Goal: Task Accomplishment & Management: Complete application form

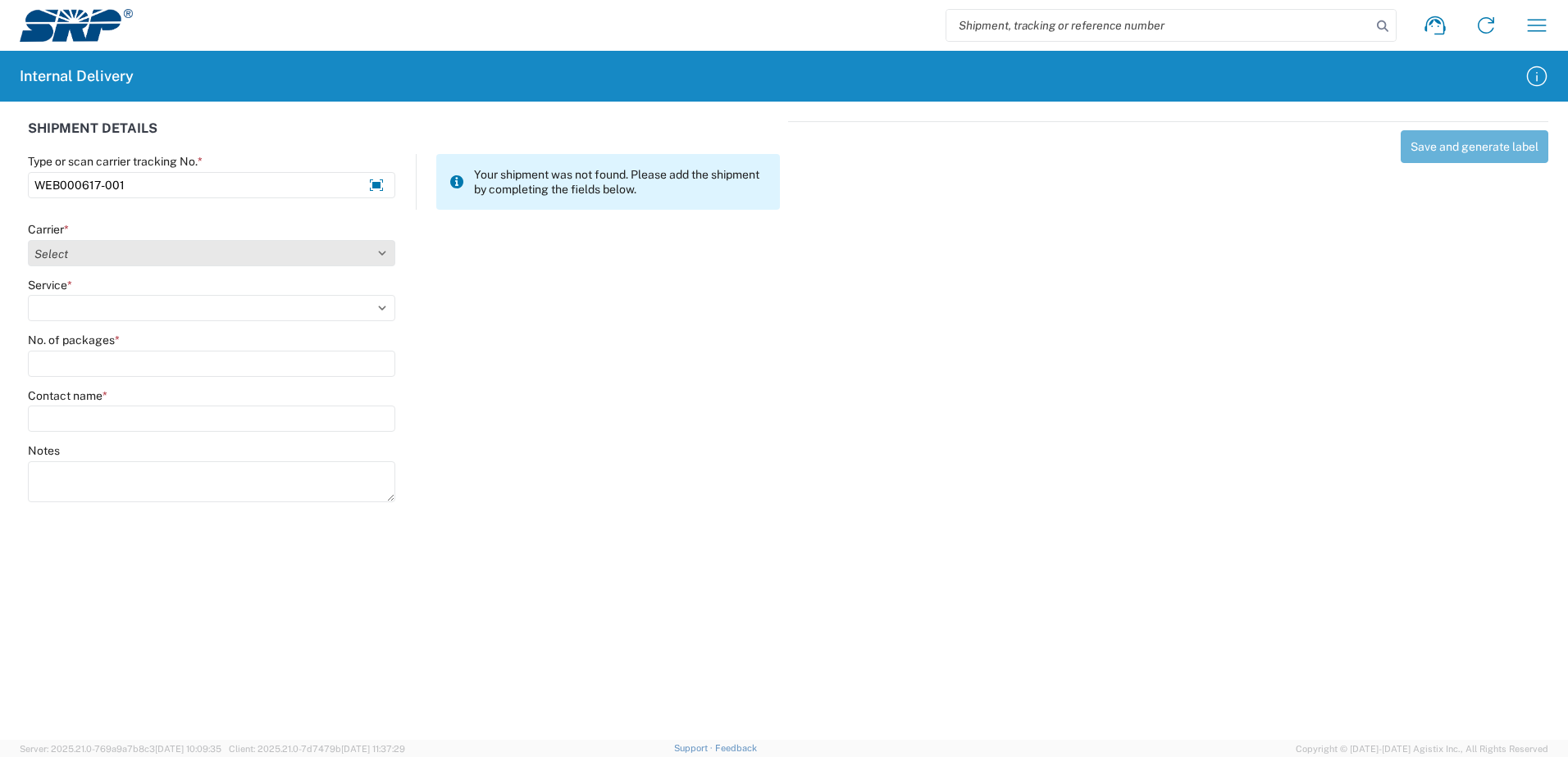
type input "WEB000617-001"
click at [381, 246] on select "Select Amazon Logistics ATI Trucking BC Dimerco Logistics Empire Southwest FedE…" at bounding box center [212, 253] width 367 height 26
select select "18714"
click at [28, 240] on select "Select Amazon Logistics ATI Trucking BC Dimerco Logistics Empire Southwest FedE…" at bounding box center [212, 253] width 367 height 26
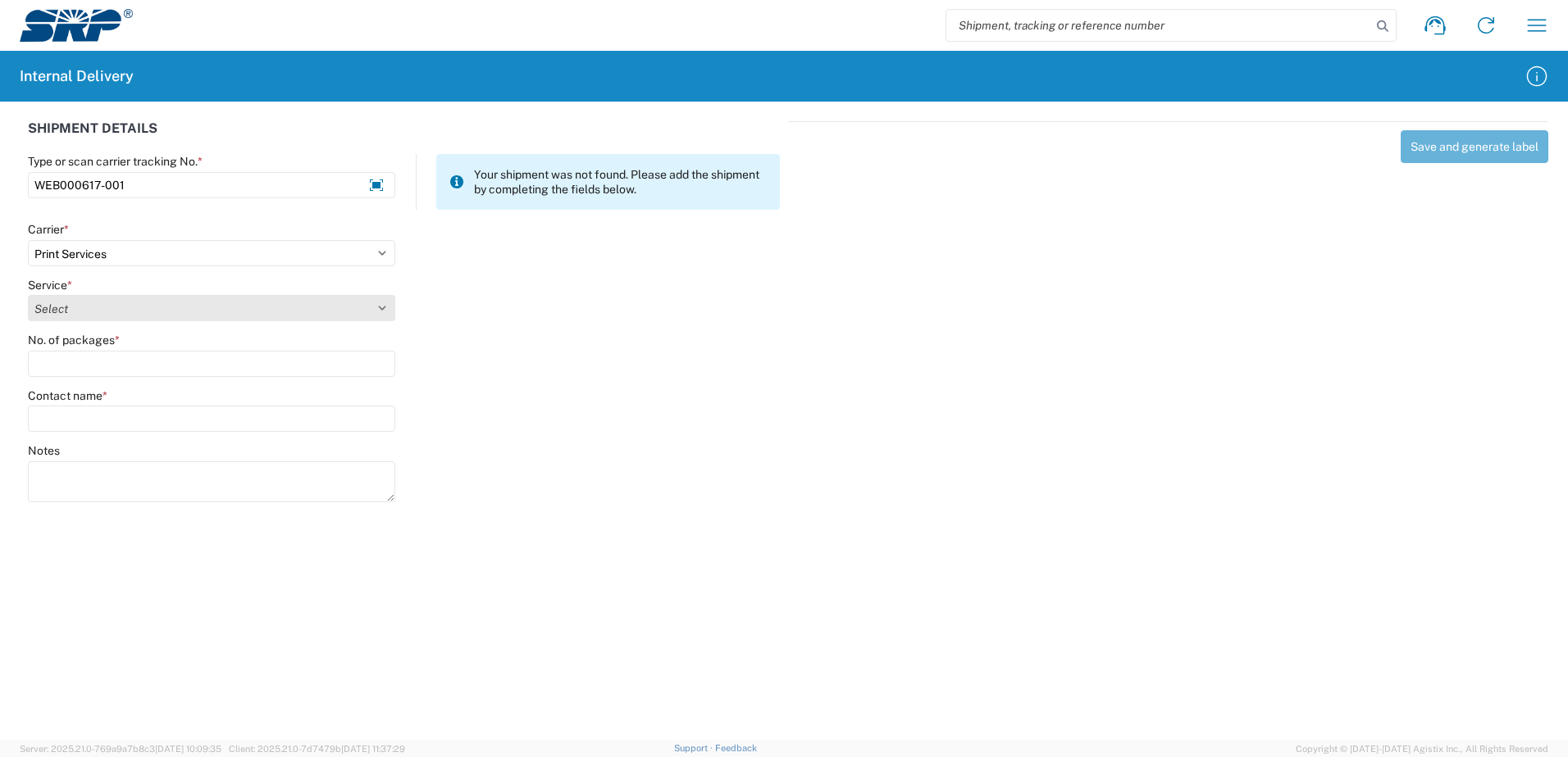
click at [380, 307] on select "Select Ground Inter-office" at bounding box center [212, 308] width 367 height 26
select select "35764"
click at [28, 295] on select "Select Ground Inter-office" at bounding box center [212, 308] width 367 height 26
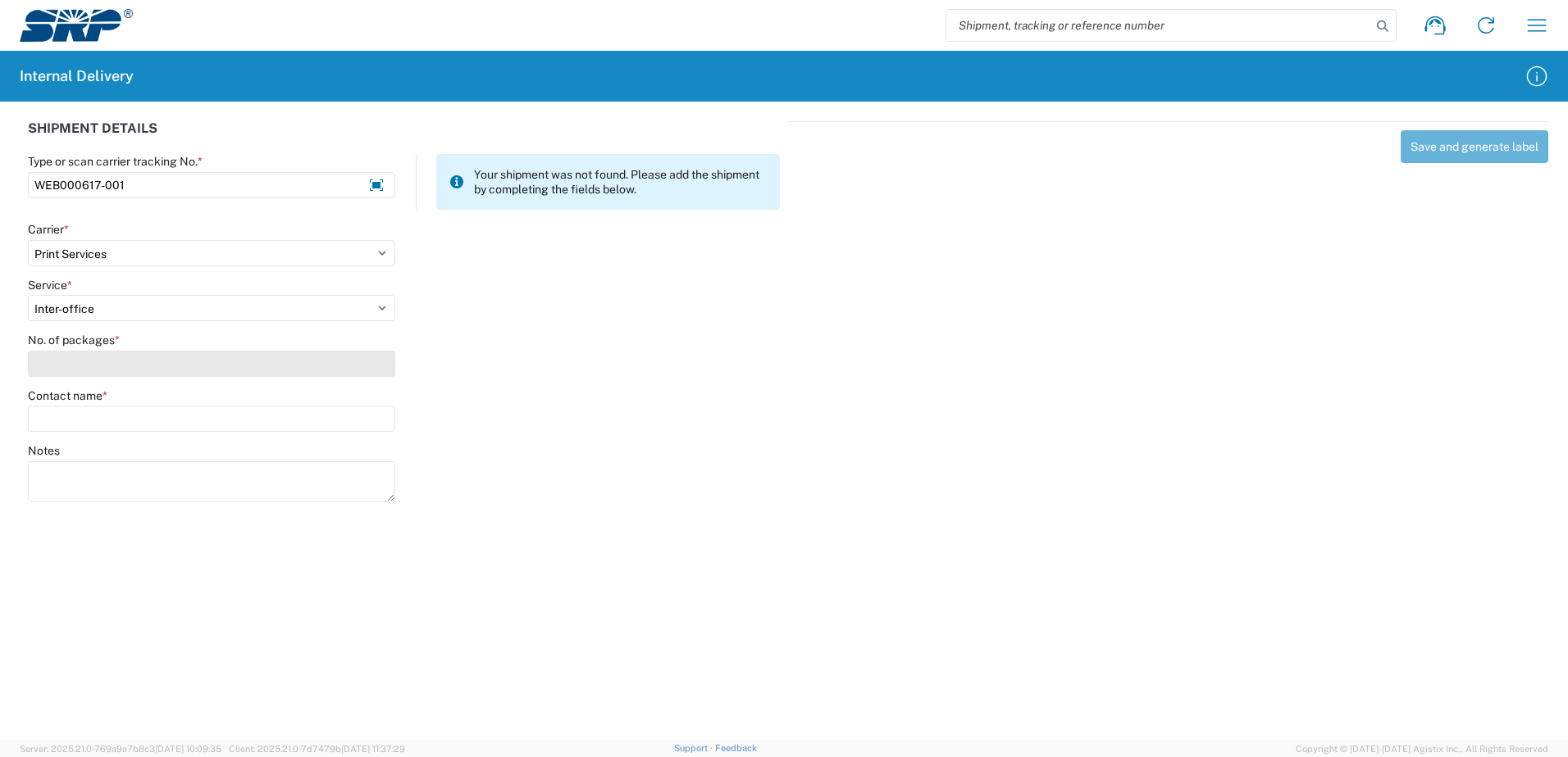
click at [359, 366] on input "No. of packages *" at bounding box center [212, 363] width 367 height 26
type input "1"
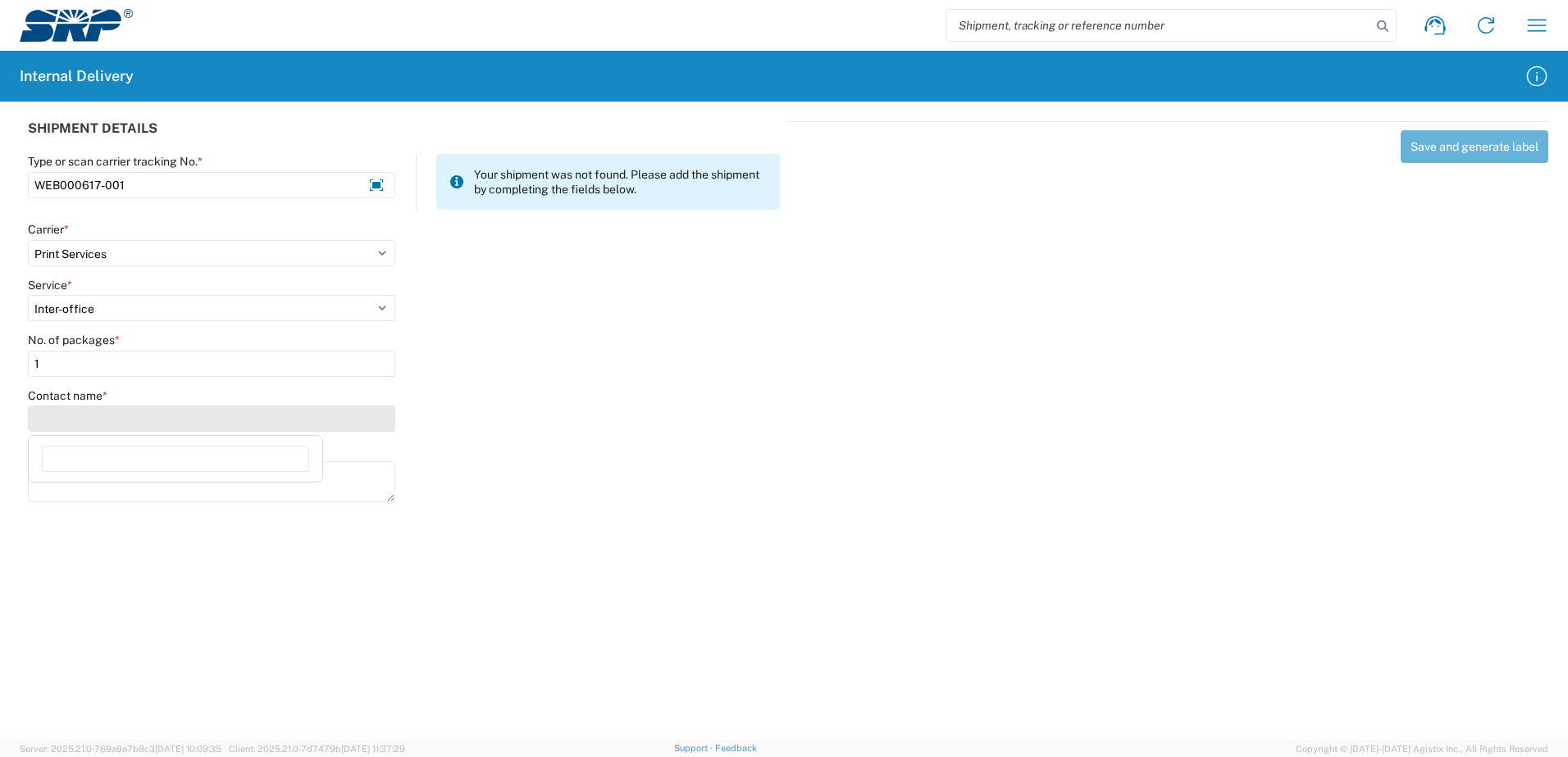
click at [345, 414] on input "Contact name *" at bounding box center [212, 418] width 367 height 26
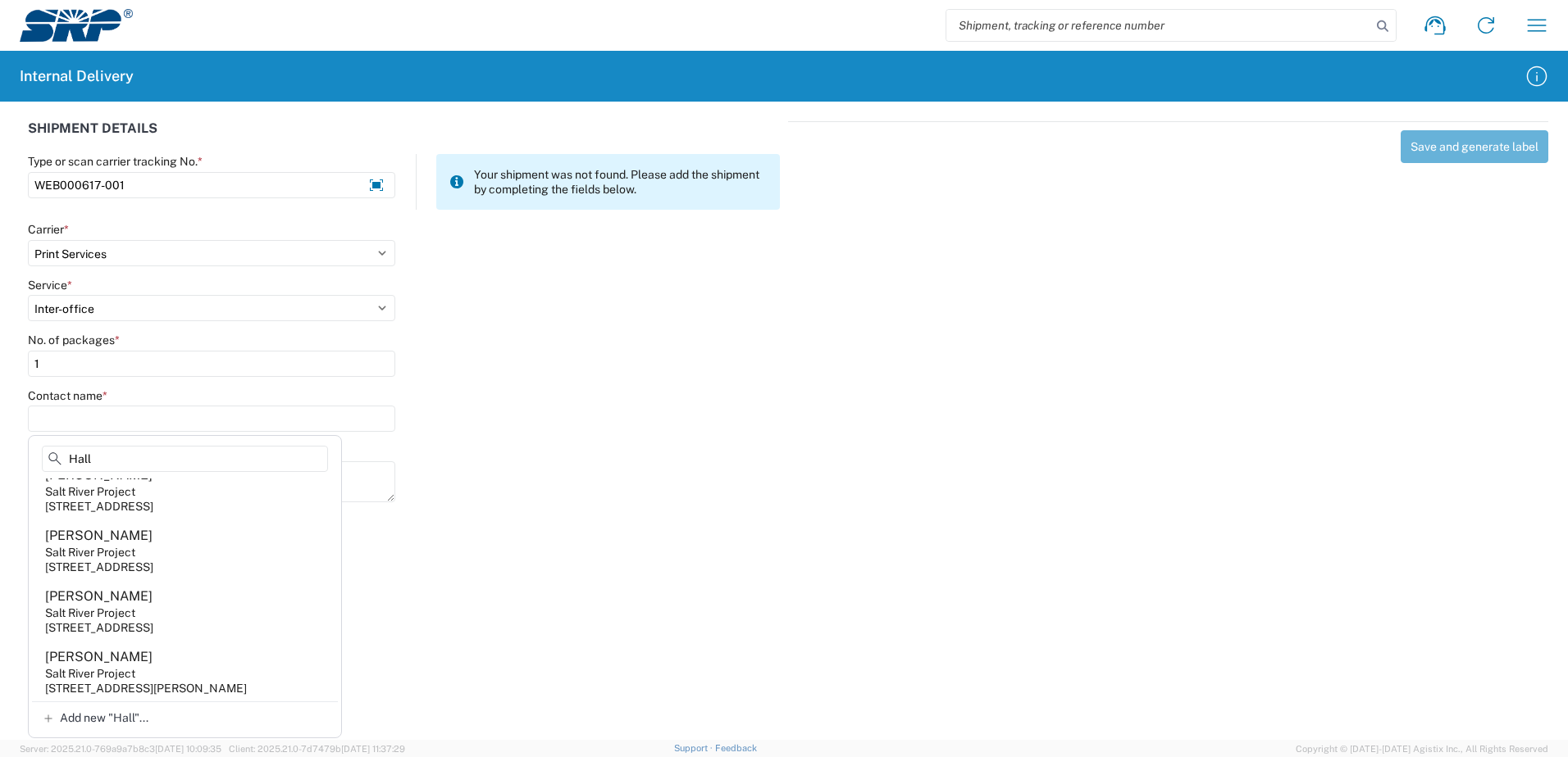
scroll to position [983, 0]
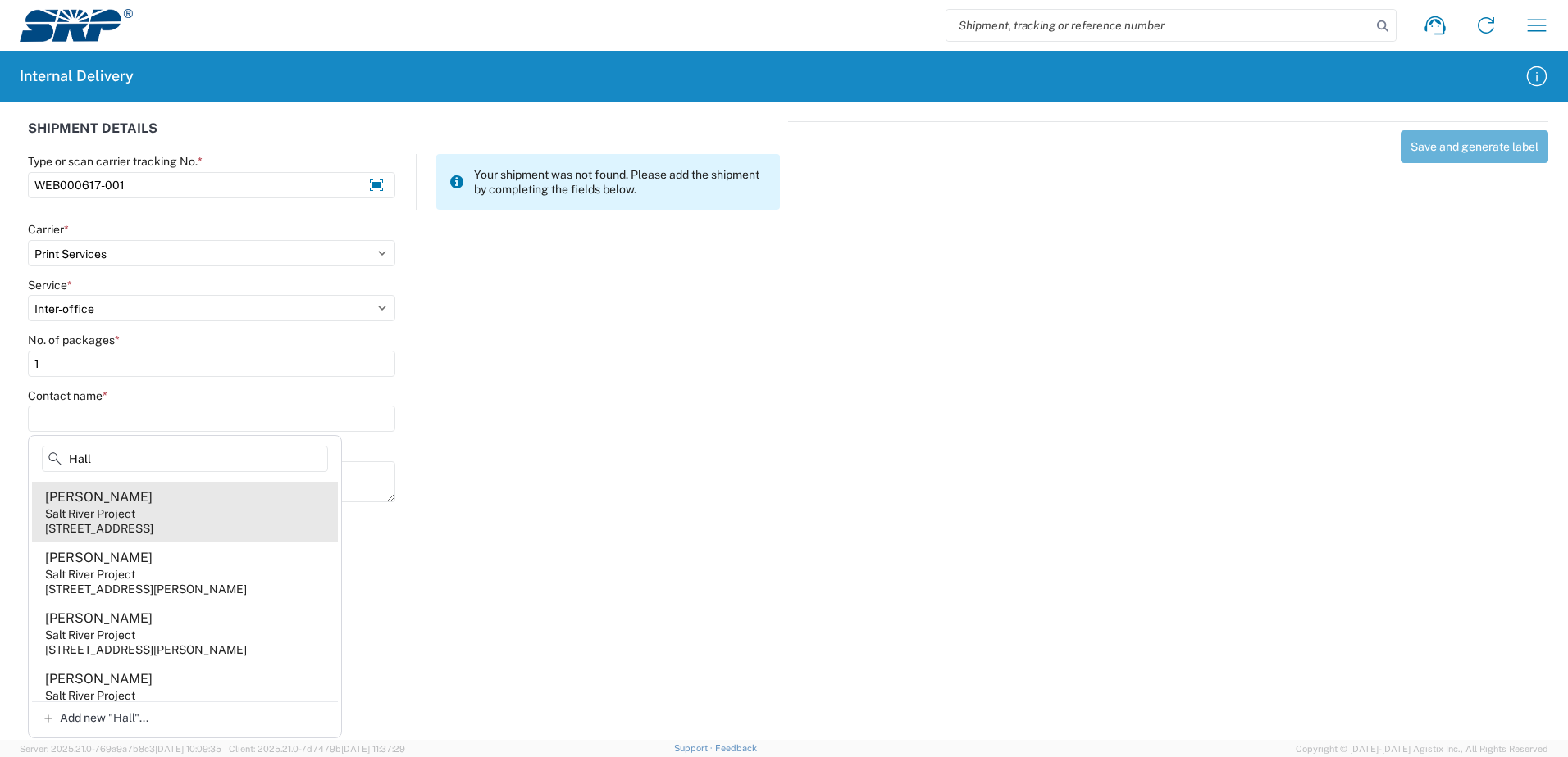
type input "Hall"
click at [154, 522] on div "1 E Continental Dr, PER201, Tempe, AZ, 85281, US" at bounding box center [100, 528] width 108 height 14
type input "Charnell Hall"
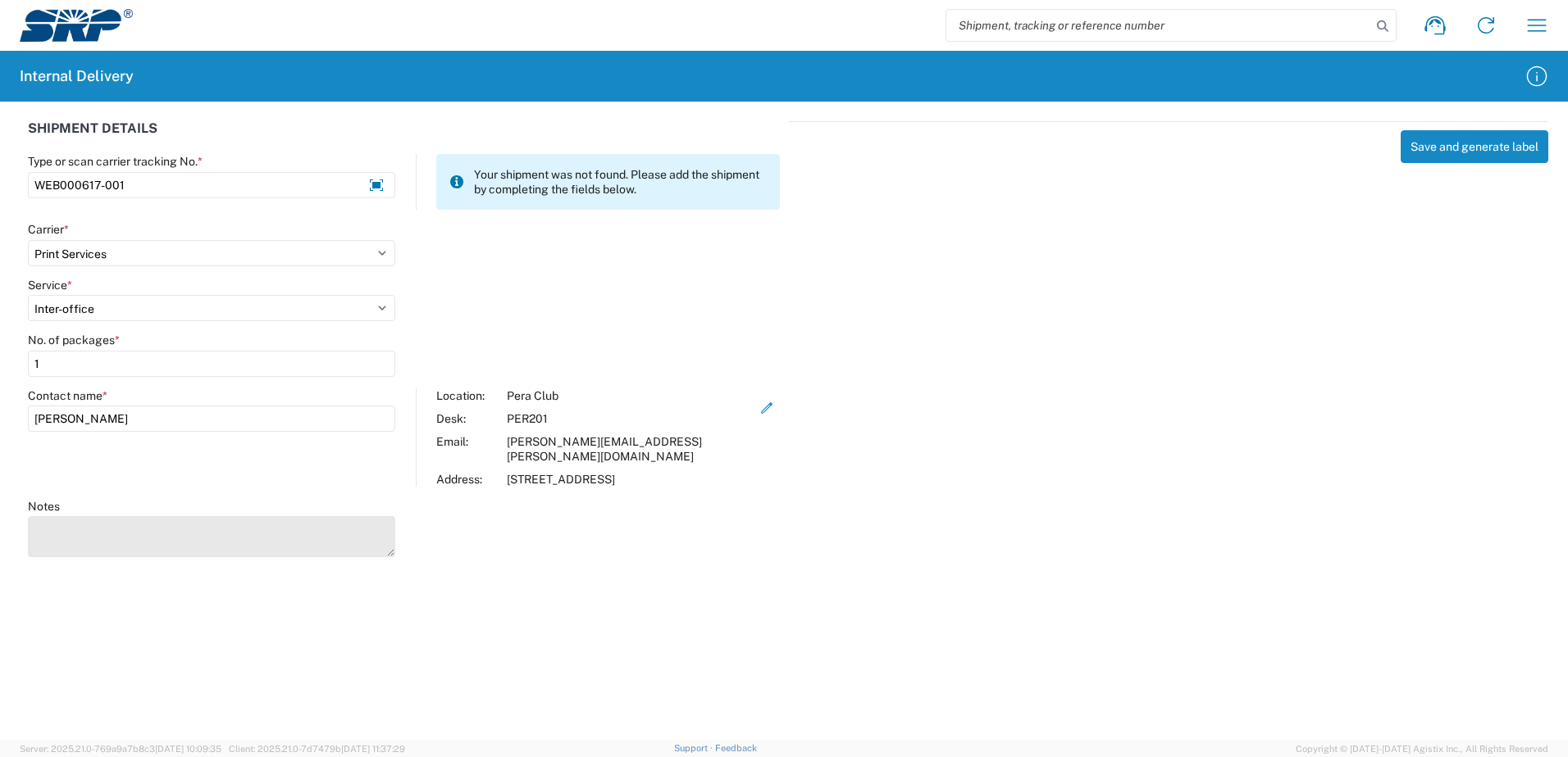
click at [166, 522] on textarea "Notes" at bounding box center [212, 537] width 367 height 41
type textarea "Table Tents"
click at [574, 657] on agx-forms-host "Shipment request Shipment tracking Internal delivery Transit update My profile …" at bounding box center [784, 378] width 1568 height 757
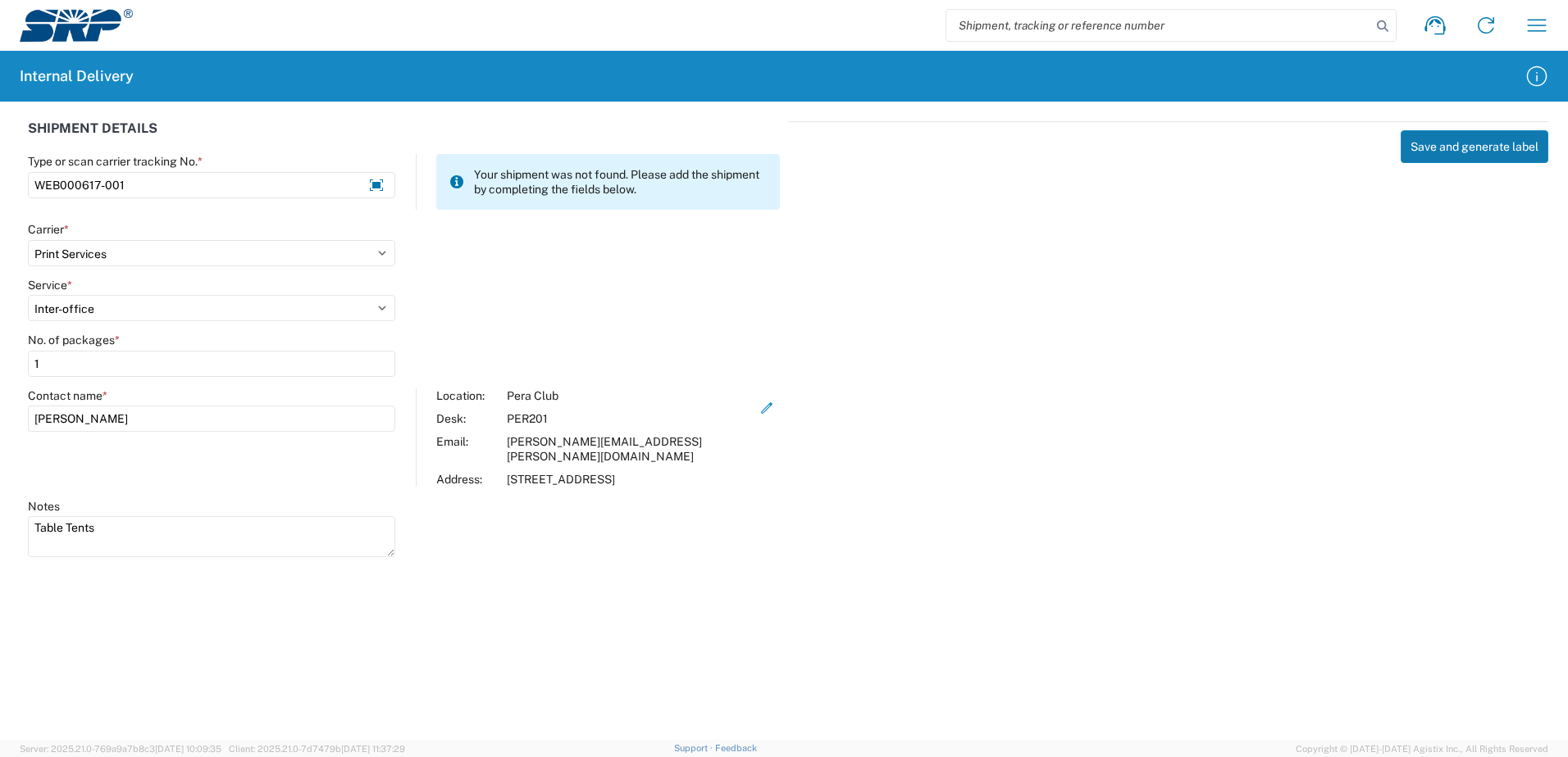
click at [1455, 147] on button "Save and generate label" at bounding box center [1474, 147] width 148 height 33
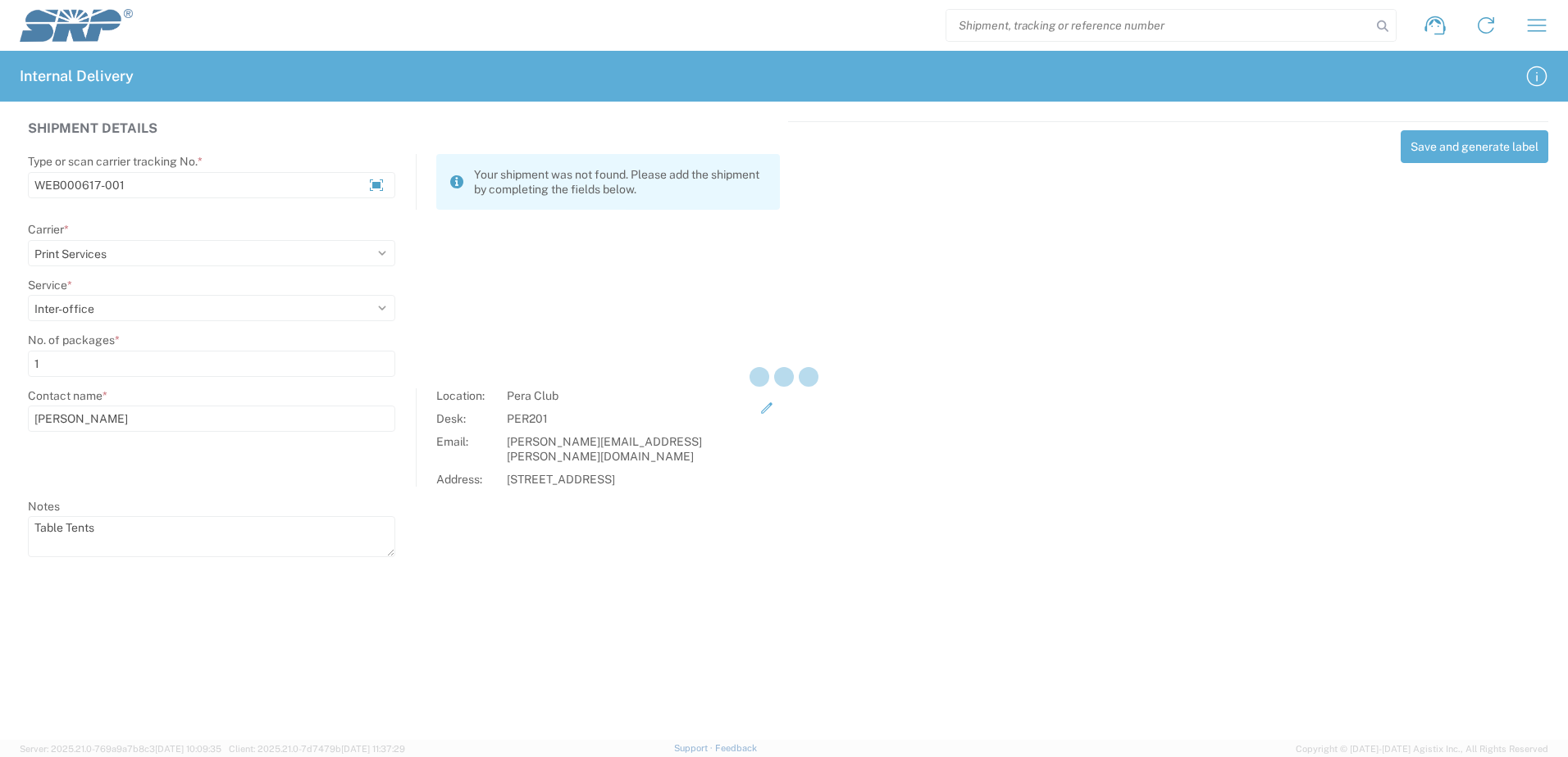
select select
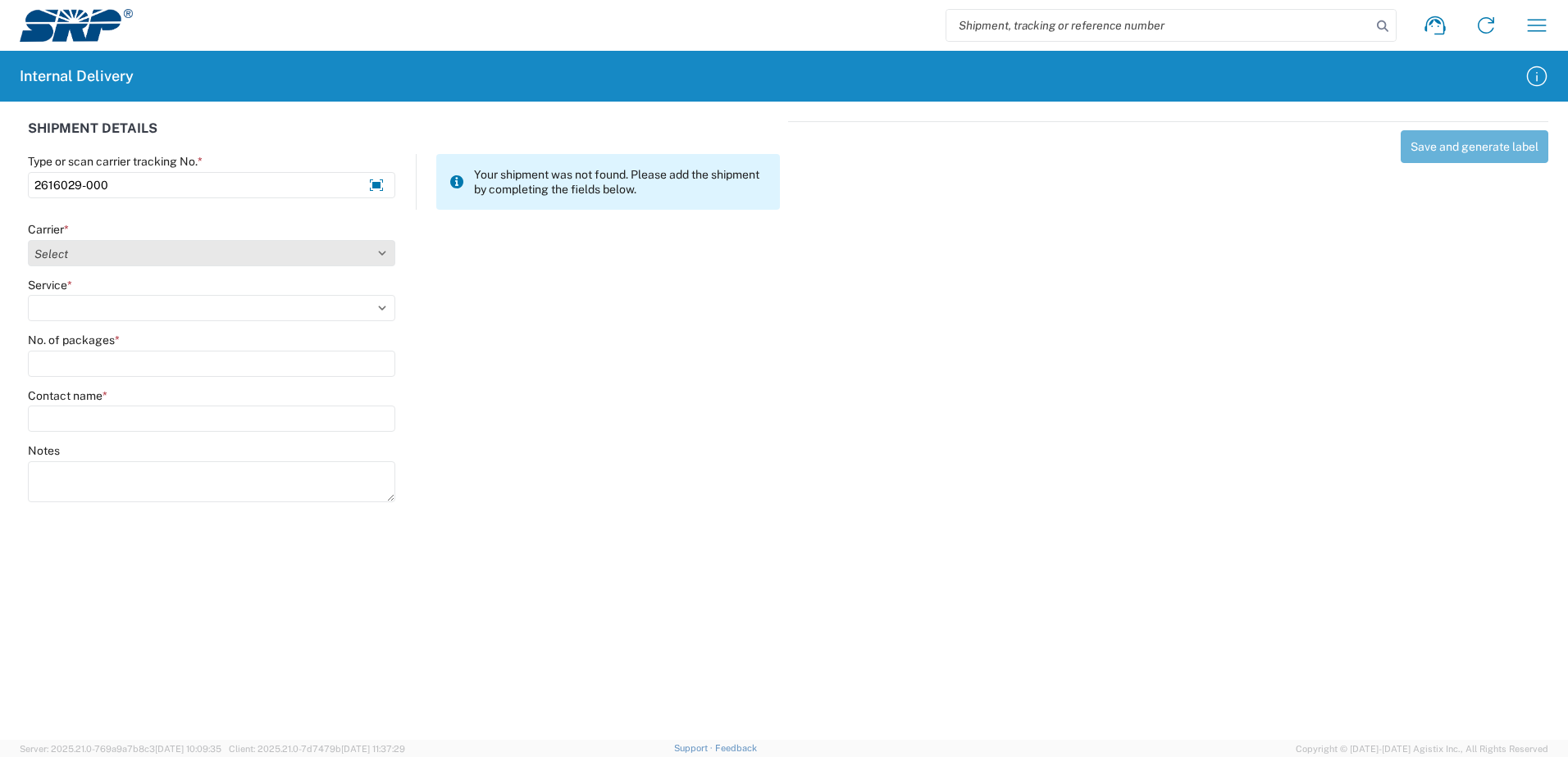
type input "2616029-000"
click at [382, 252] on select "Select Amazon Logistics ATI Trucking BC Dimerco Logistics Empire Southwest FedE…" at bounding box center [212, 253] width 367 height 26
select select "18714"
click at [28, 240] on select "Select Amazon Logistics ATI Trucking BC Dimerco Logistics Empire Southwest FedE…" at bounding box center [212, 253] width 367 height 26
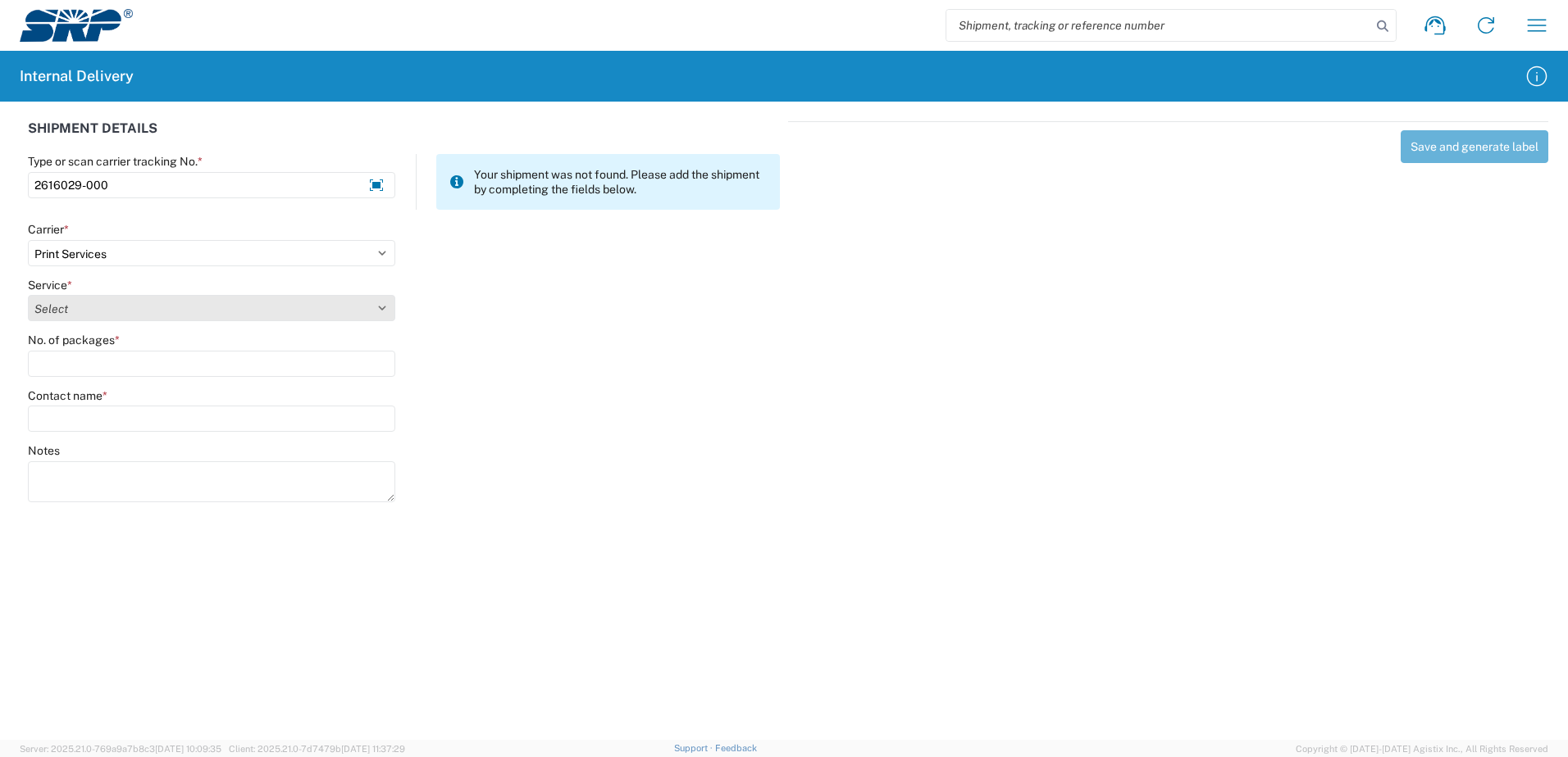
click at [381, 303] on select "Select Ground Inter-office" at bounding box center [212, 308] width 367 height 26
select select "35764"
click at [28, 295] on select "Select Ground Inter-office" at bounding box center [212, 308] width 367 height 26
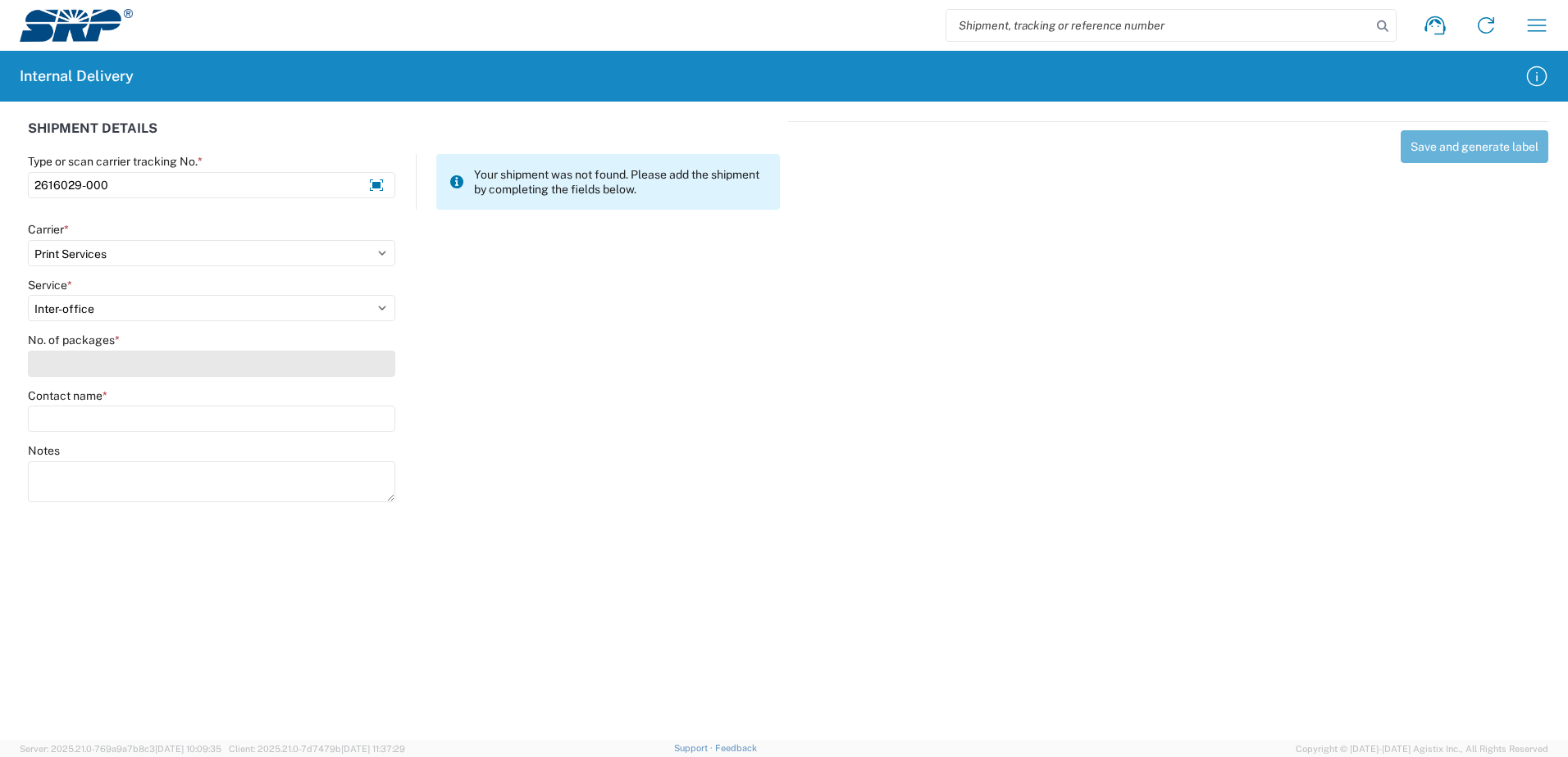
click at [369, 365] on input "No. of packages *" at bounding box center [212, 363] width 367 height 26
type input "1"
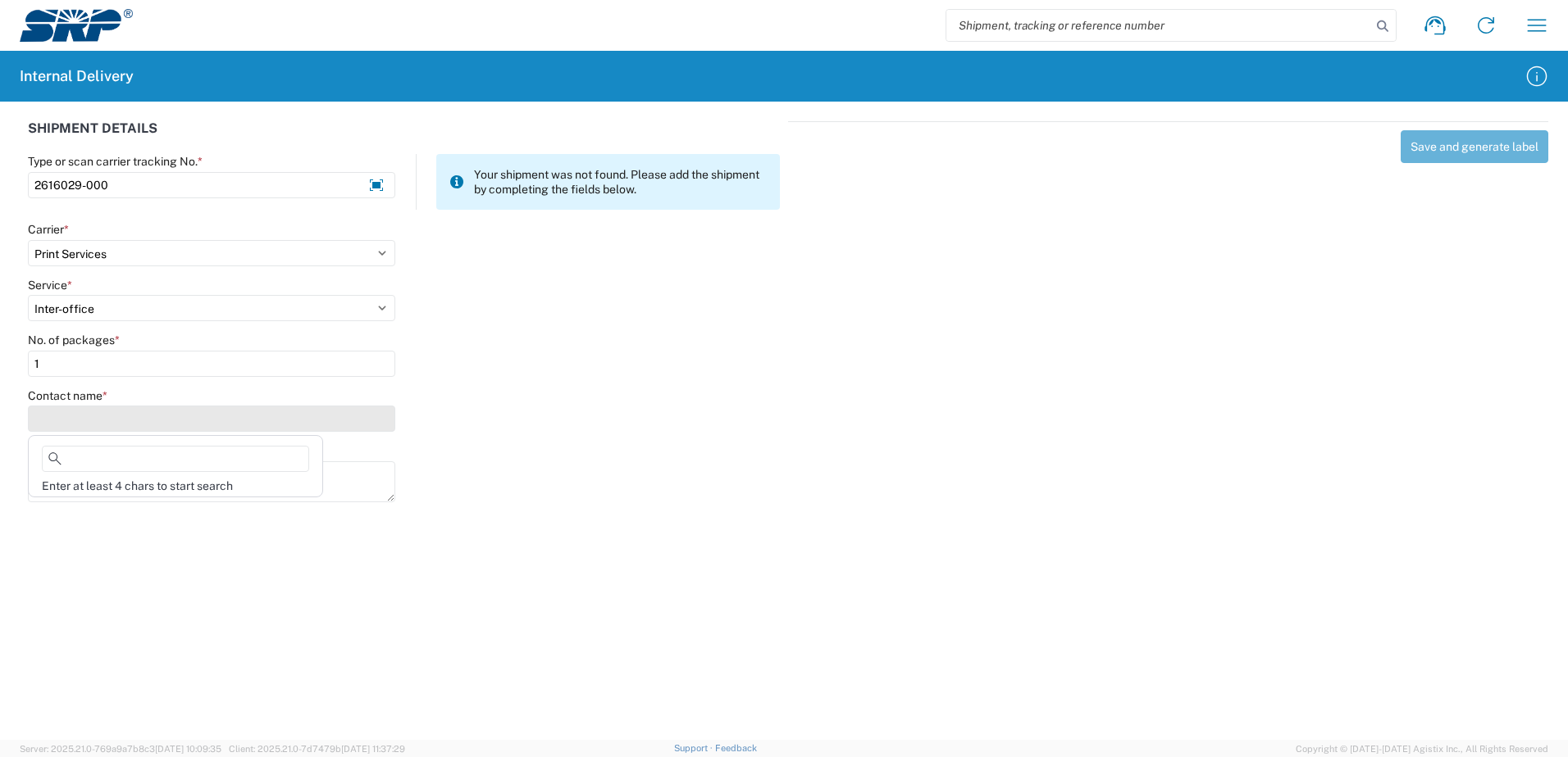
click at [369, 418] on input "Contact name *" at bounding box center [212, 418] width 367 height 26
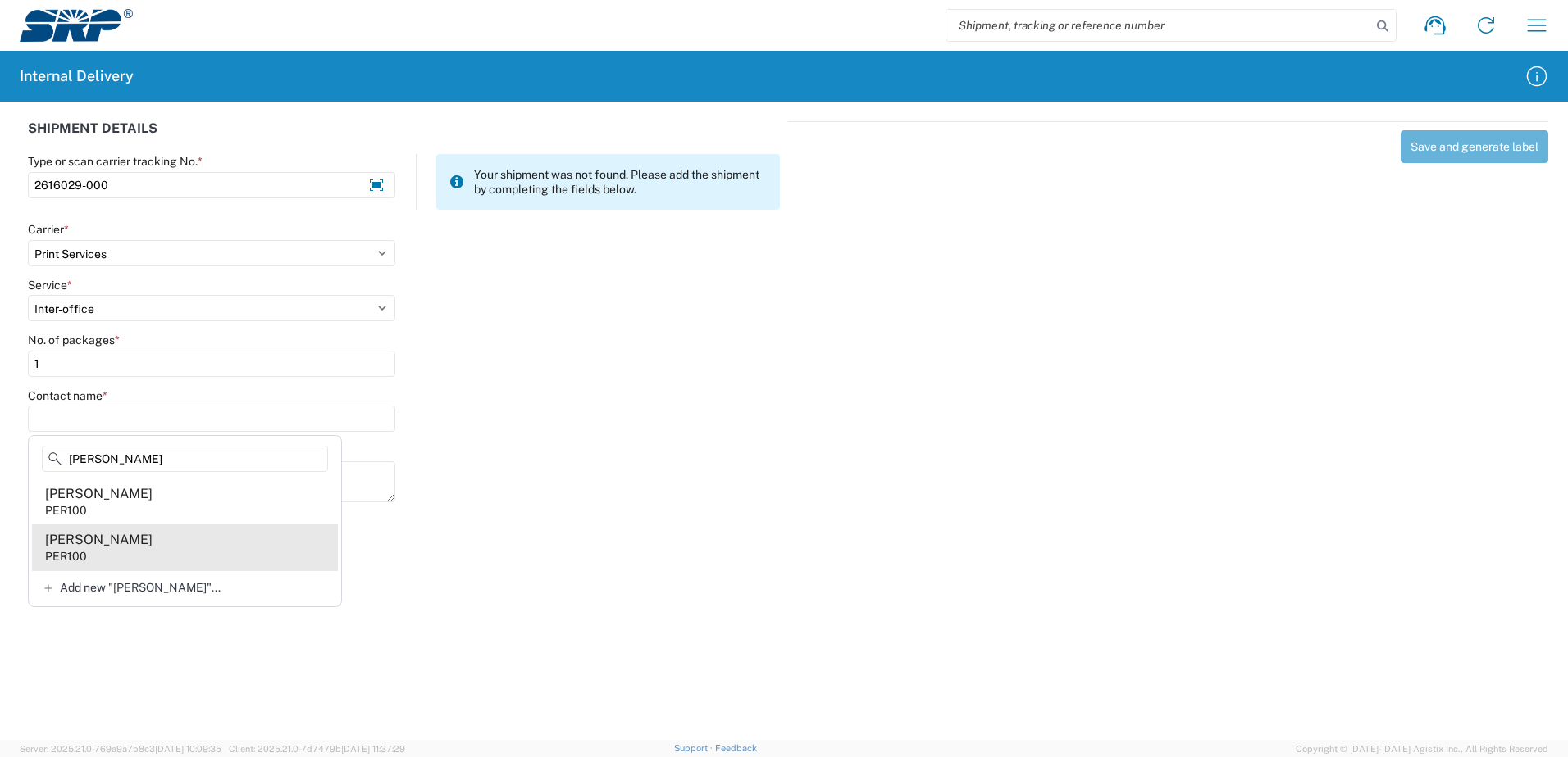
type input "[PERSON_NAME]"
click at [87, 546] on div "[PERSON_NAME]" at bounding box center [99, 540] width 107 height 18
type input "[PERSON_NAME]"
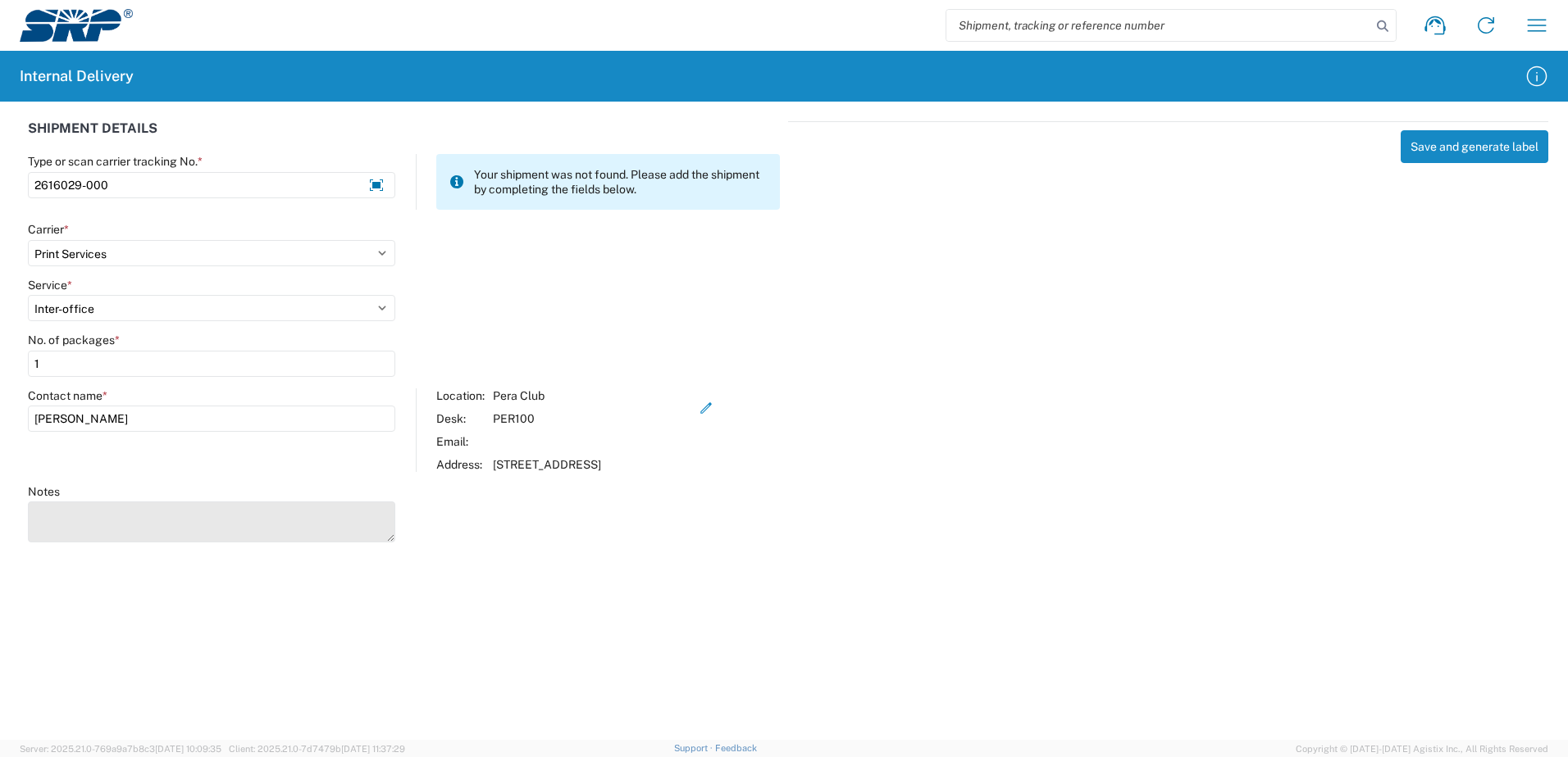
click at [95, 528] on textarea "Notes" at bounding box center [212, 521] width 367 height 41
type textarea "Floor Stand"
click at [1121, 414] on div "Save and generate label" at bounding box center [1168, 329] width 760 height 416
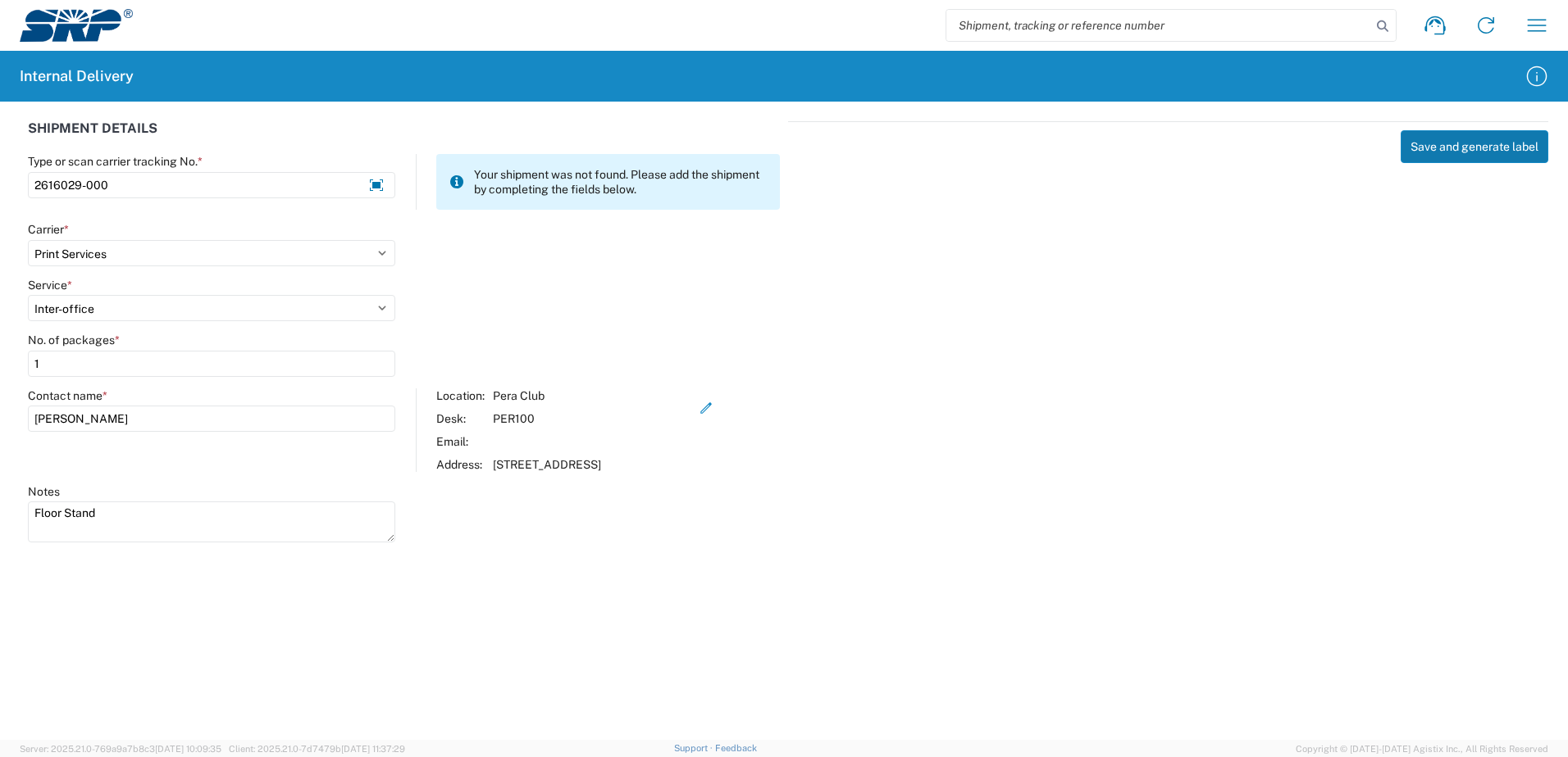
click at [1476, 138] on button "Save and generate label" at bounding box center [1474, 147] width 148 height 33
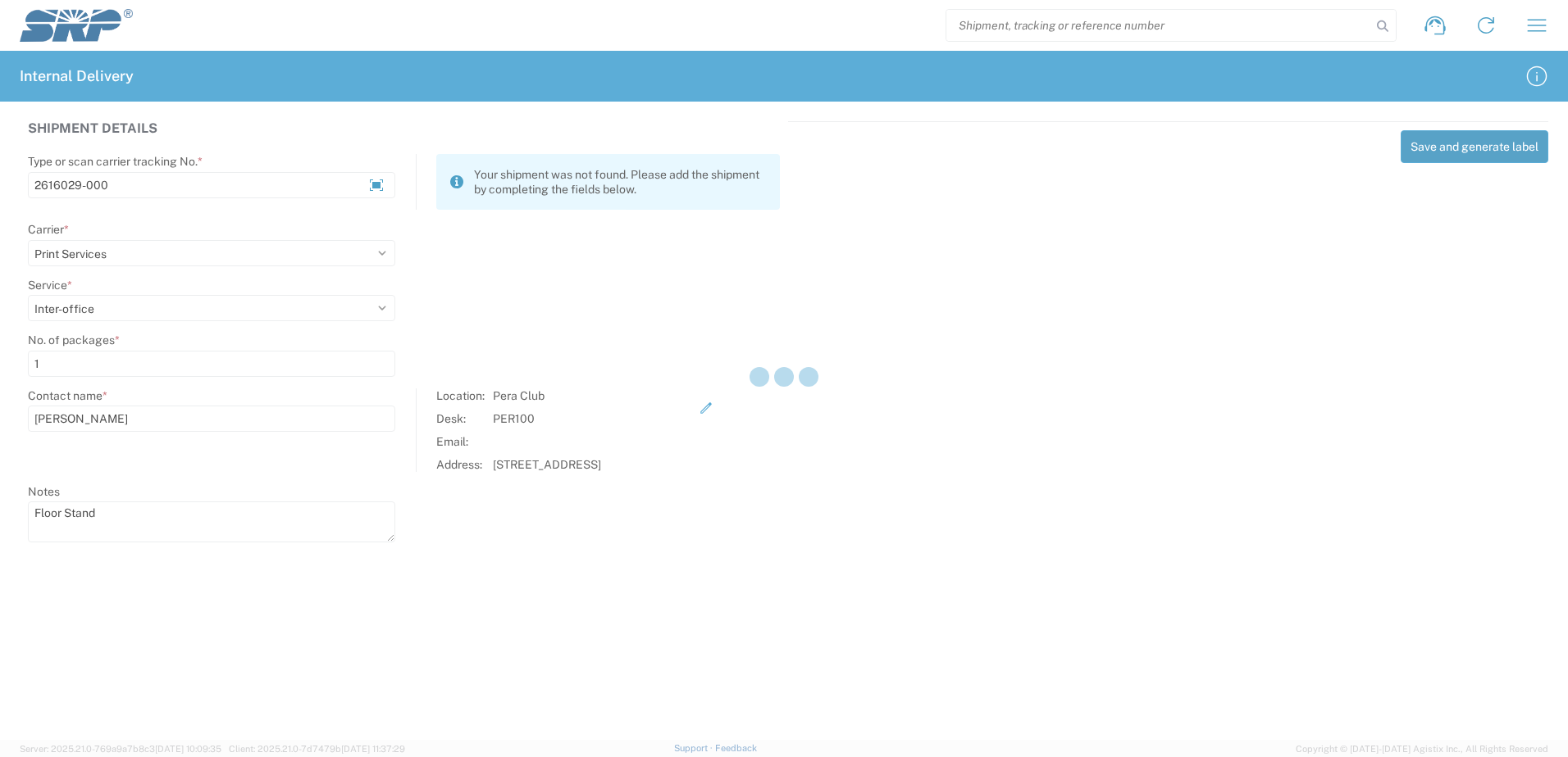
select select
